Goal: Transaction & Acquisition: Book appointment/travel/reservation

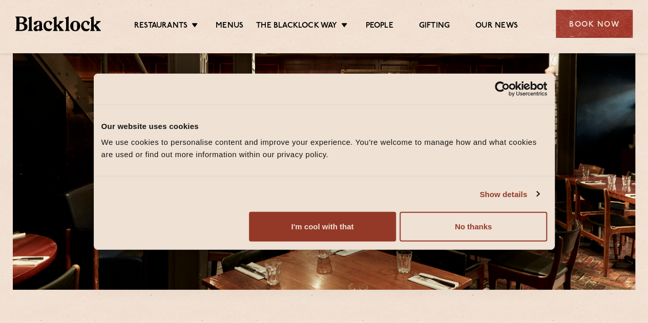
scroll to position [84, 0]
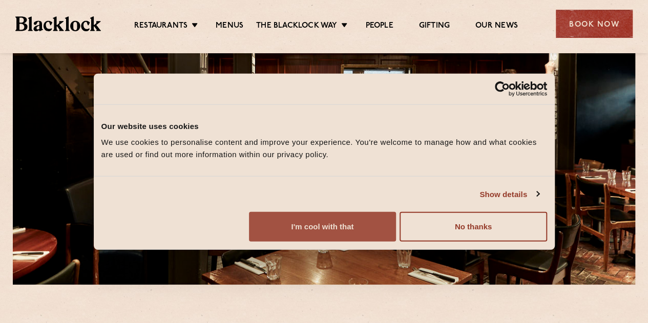
click at [396, 242] on button "I'm cool with that" at bounding box center [322, 227] width 147 height 30
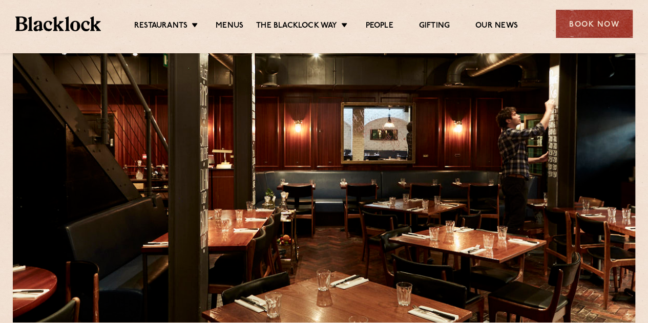
scroll to position [0, 0]
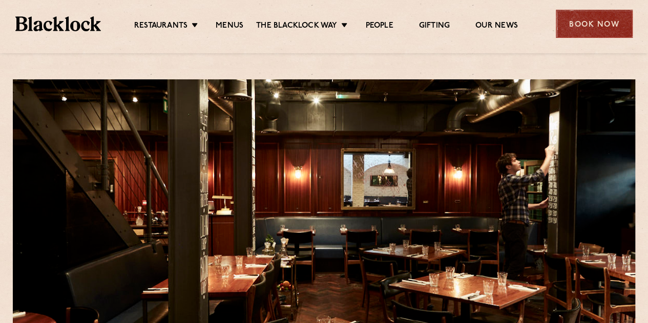
click at [562, 16] on div "Book Now" at bounding box center [594, 24] width 77 height 28
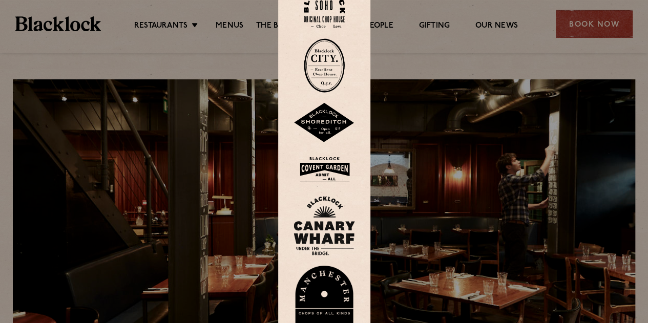
click at [329, 14] on img at bounding box center [324, 7] width 41 height 41
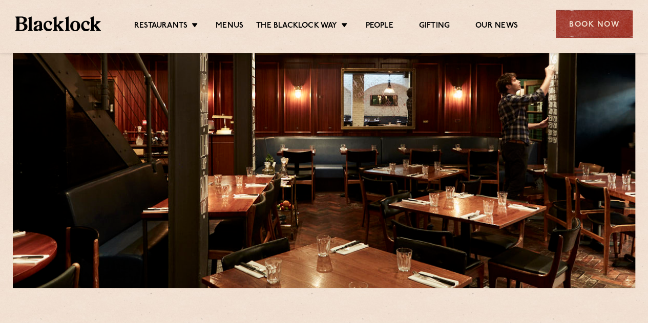
scroll to position [27, 0]
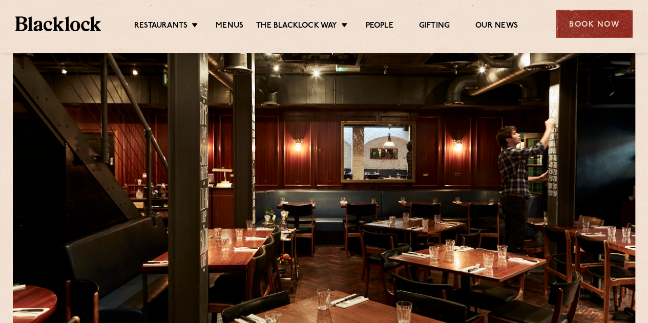
click at [601, 23] on div "Book Now" at bounding box center [594, 24] width 77 height 28
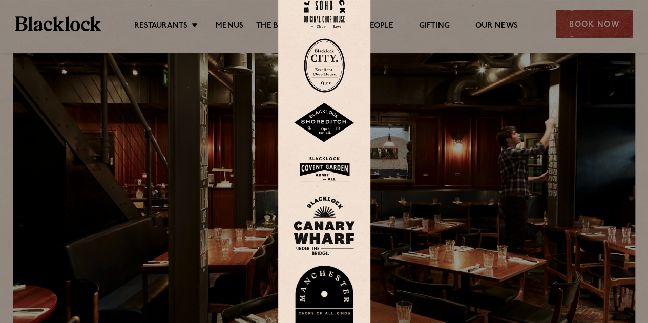
scroll to position [0, 0]
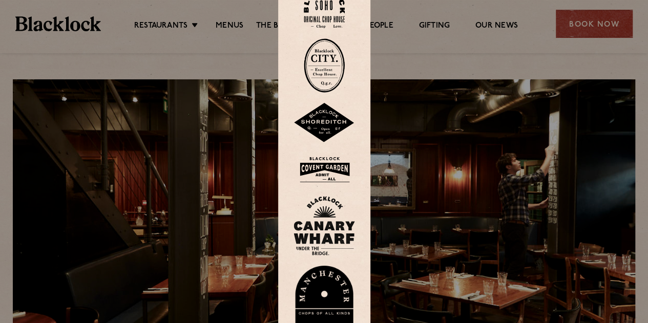
click at [328, 166] on img at bounding box center [323, 169] width 61 height 33
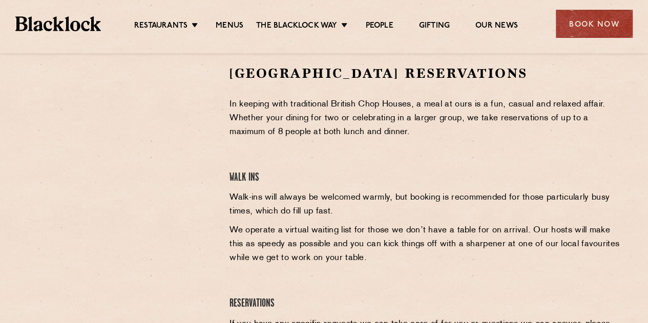
scroll to position [336, 0]
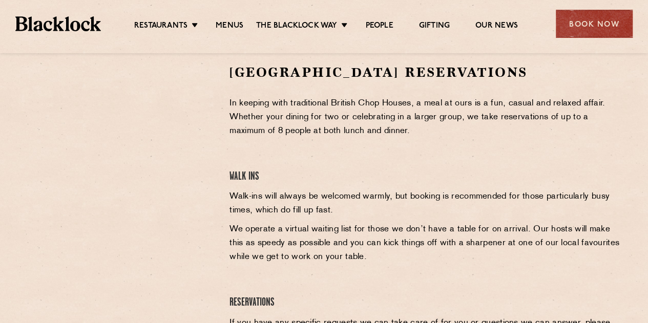
click at [239, 111] on p "In keeping with traditional British Chop Houses, a meal at ours is a fun, casua…" at bounding box center [425, 117] width 393 height 41
